Goal: Answer question/provide support

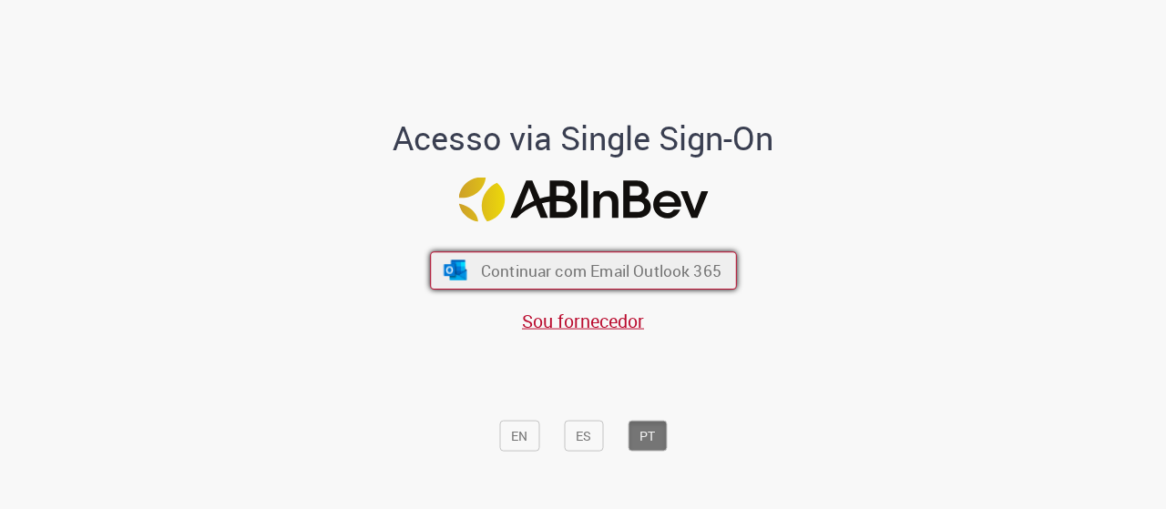
click at [581, 269] on span "Continuar com Email Outlook 365" at bounding box center [600, 270] width 241 height 21
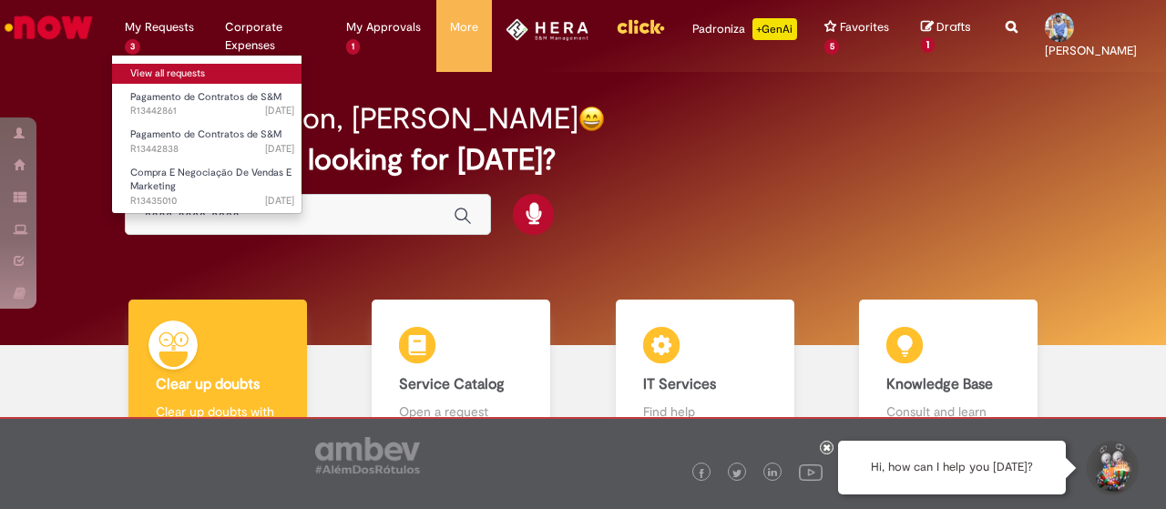
click at [177, 73] on link "View all requests" at bounding box center [212, 74] width 200 height 20
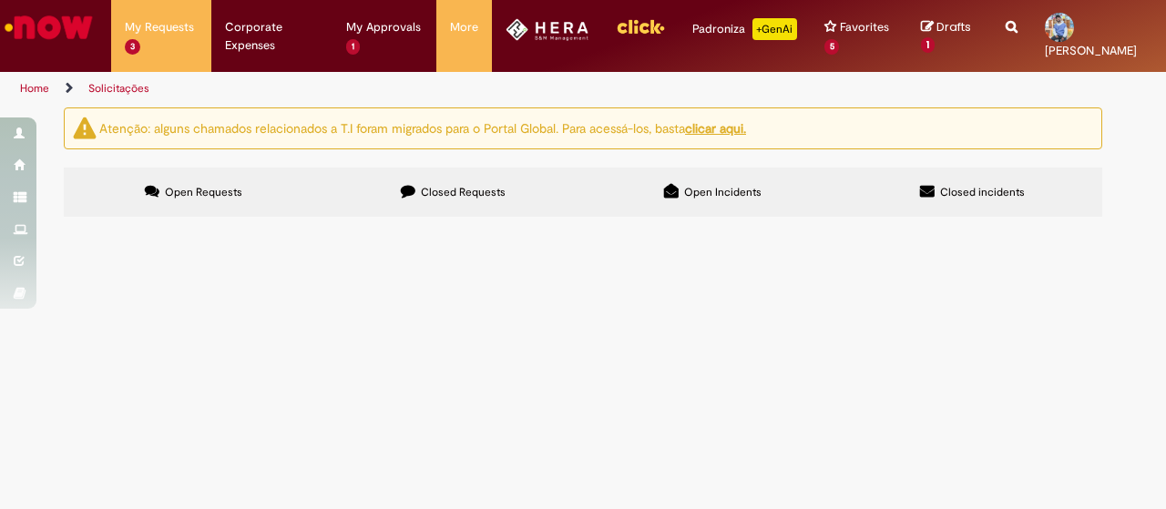
click at [0, 0] on span "Reabertura do chamado por ter expirado. DG + OI: 202485518 310001985524" at bounding box center [0, 0] width 0 height 0
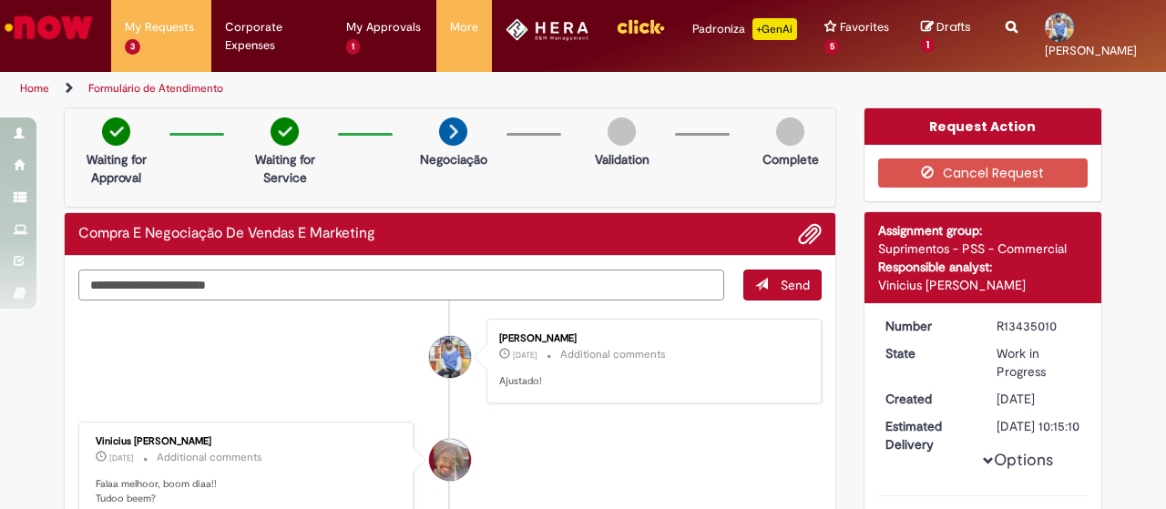
click at [529, 283] on textarea "Type your message here..." at bounding box center [401, 285] width 646 height 30
type textarea "*"
type textarea "**********"
